Goal: Find specific page/section: Find specific page/section

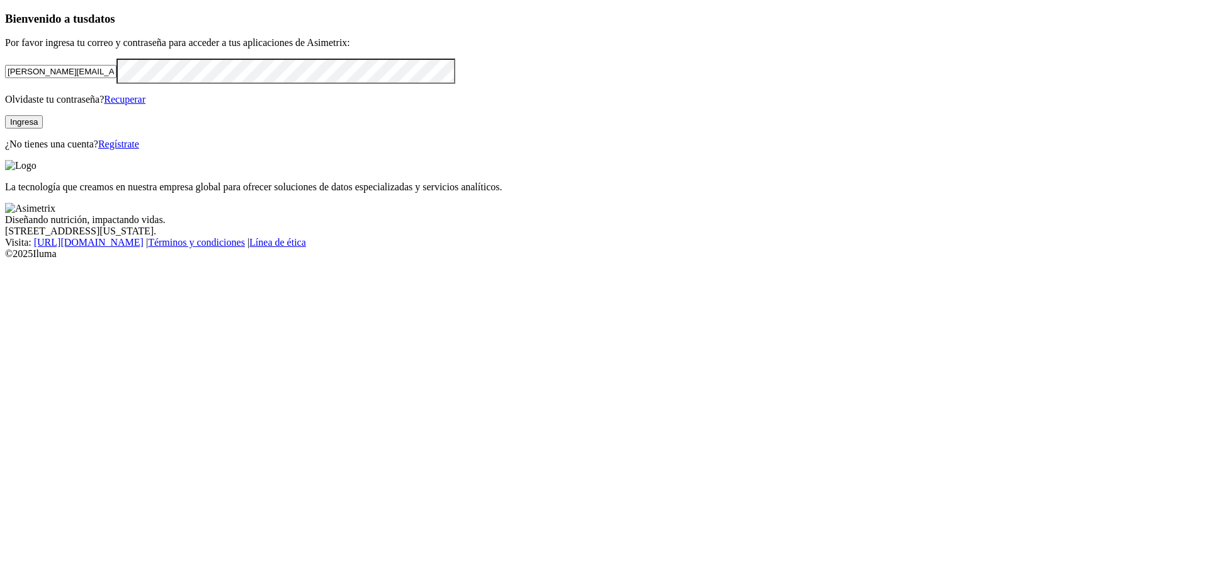
click at [43, 128] on button "Ingresa" at bounding box center [24, 121] width 38 height 13
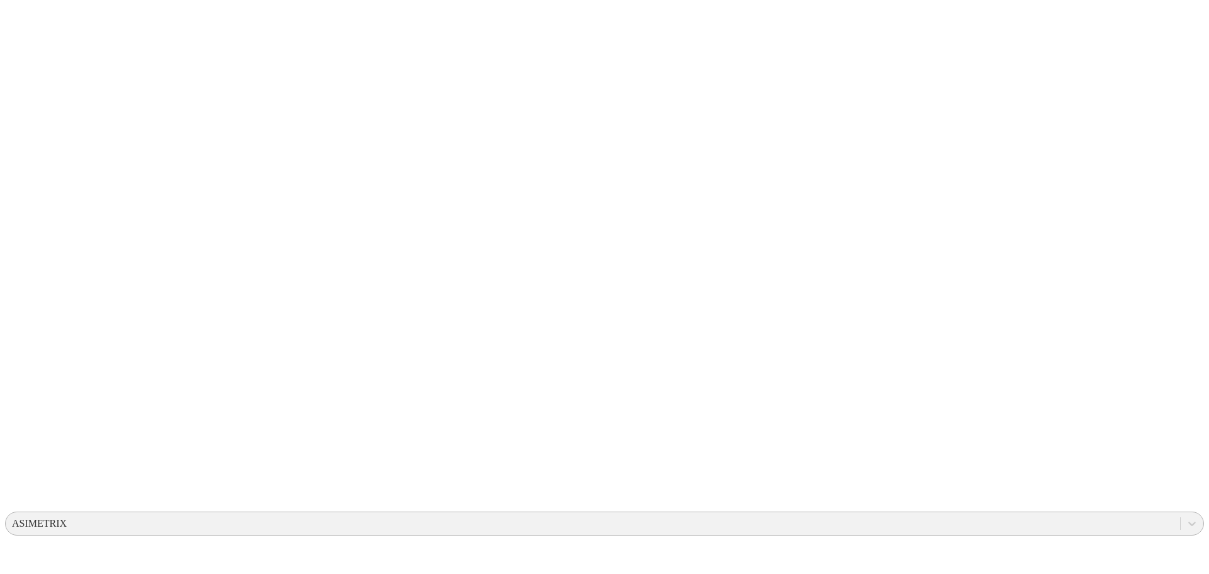
click at [67, 518] on div "ASIMETRIX" at bounding box center [39, 523] width 55 height 11
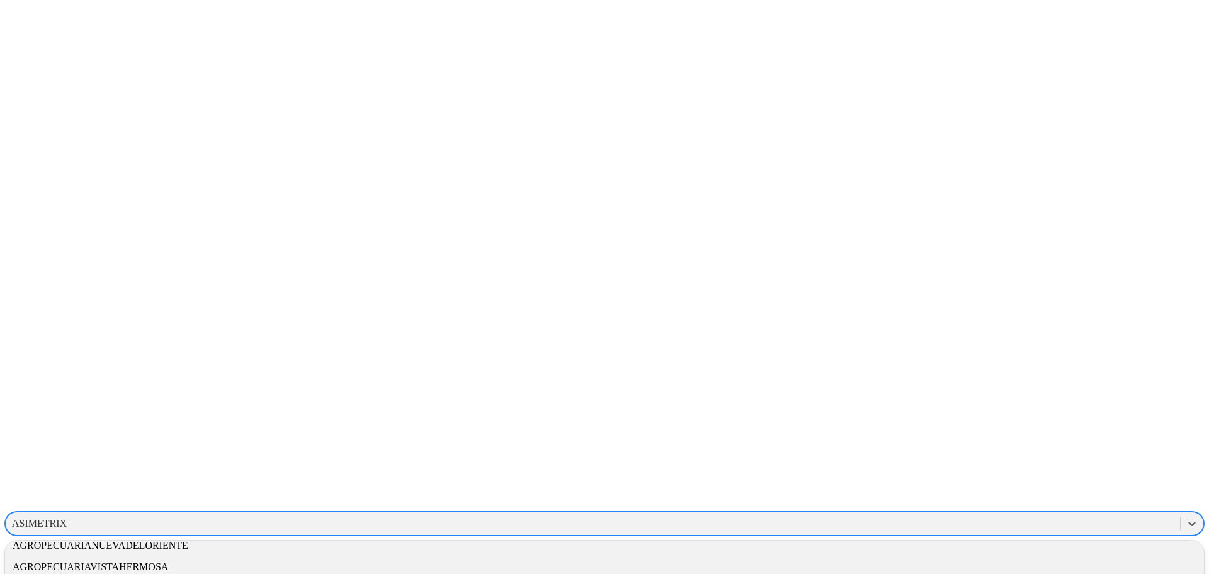
scroll to position [189, 0]
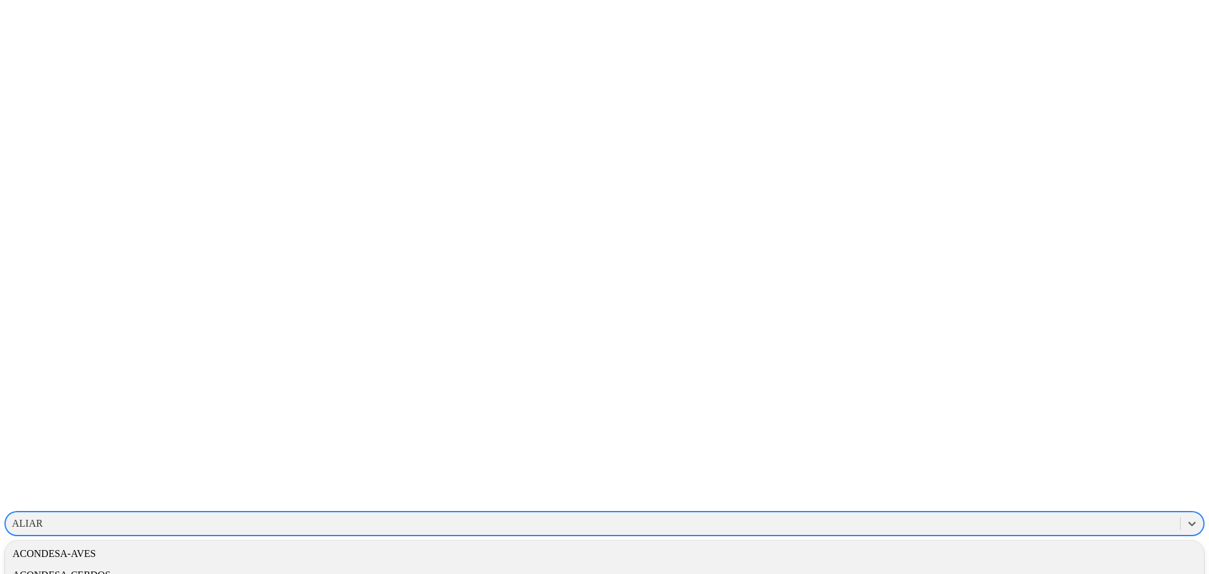
click at [931, 514] on div "ALIAR" at bounding box center [593, 523] width 1174 height 19
click at [43, 518] on div "ALIAR" at bounding box center [27, 523] width 31 height 11
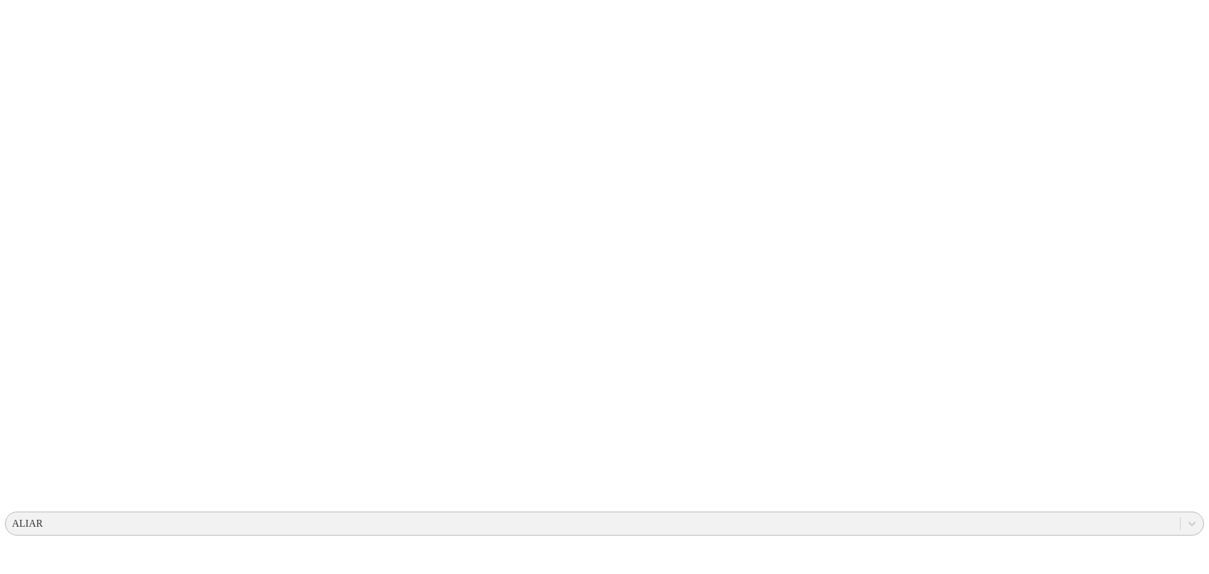
click at [951, 514] on div "ALIAR" at bounding box center [593, 523] width 1174 height 19
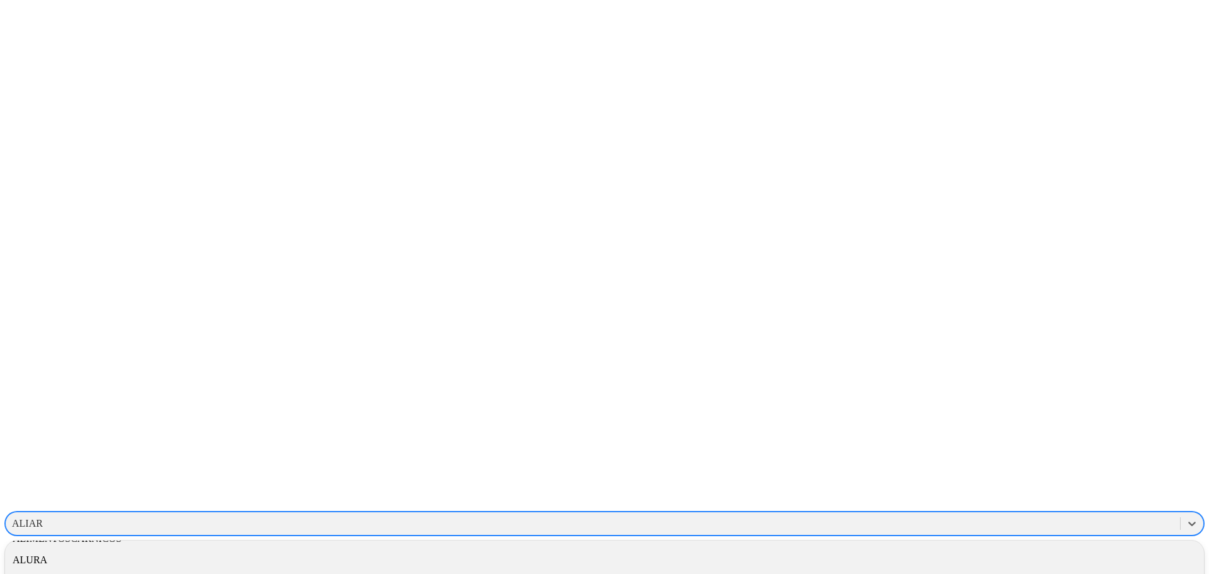
click at [1049, 549] on div "ALURA" at bounding box center [604, 559] width 1199 height 21
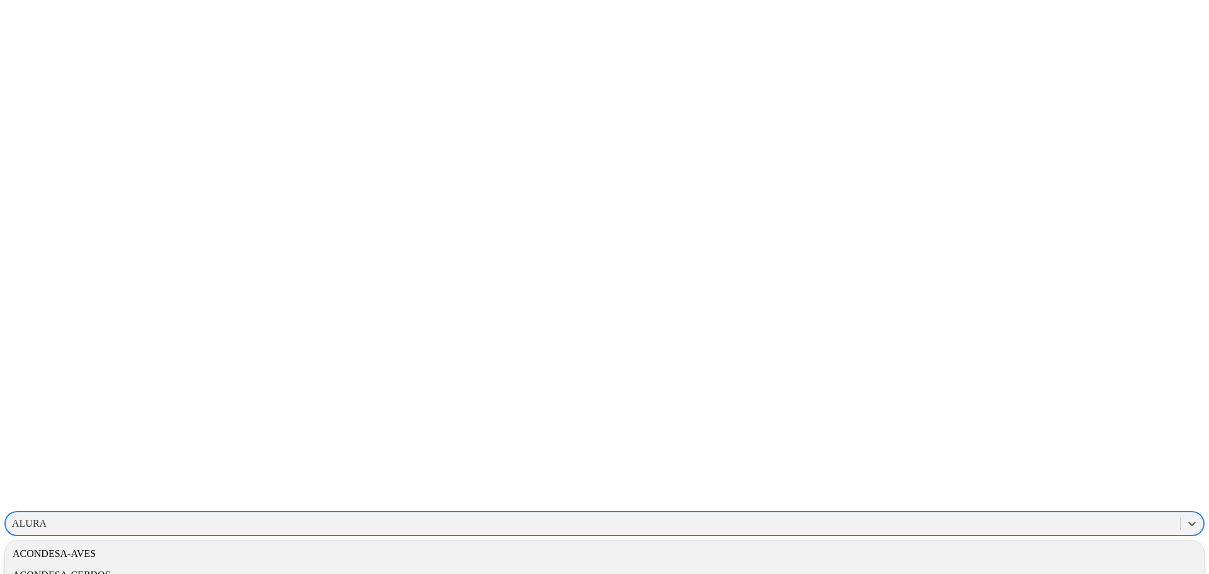
click at [47, 518] on div "ALURA" at bounding box center [29, 523] width 35 height 11
